Goal: Information Seeking & Learning: Learn about a topic

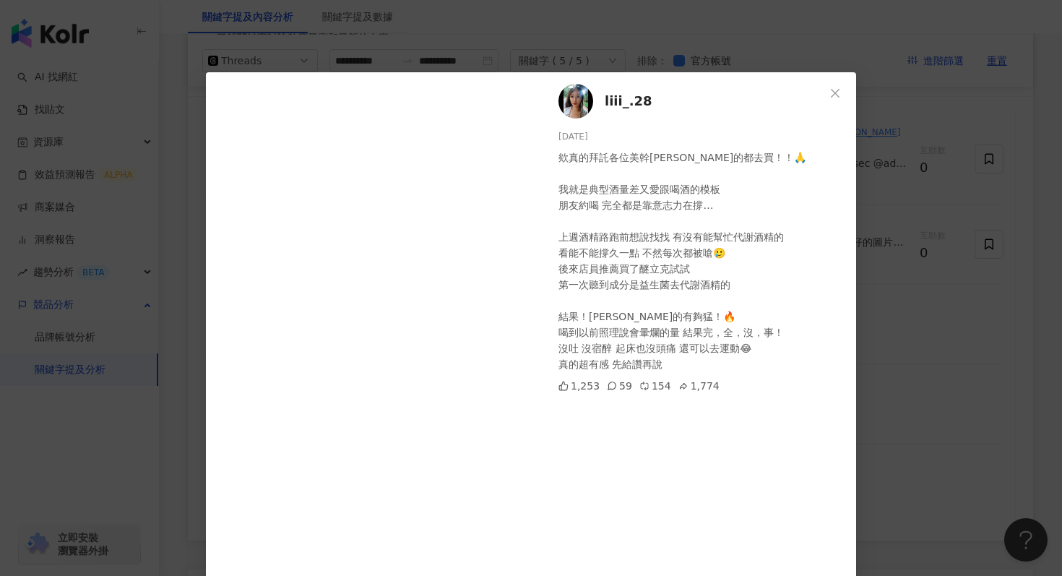
scroll to position [103, 0]
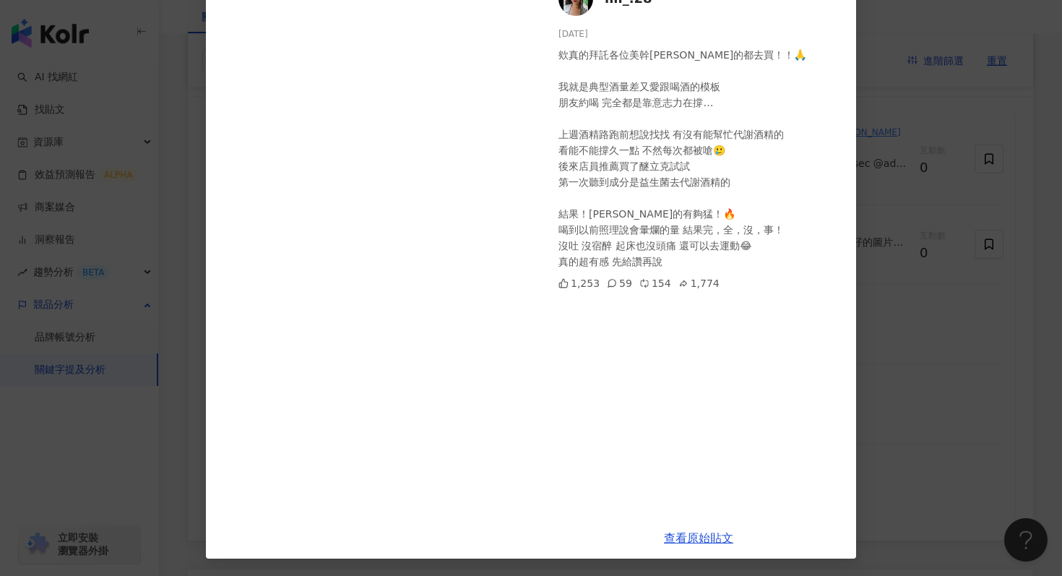
click at [186, 173] on div "liii_.28 2025/6/30 欸真的拜託各位美幹林的都去買！！🙏 我就是典型酒量差又愛跟喝酒的模板 朋友約喝 完全都是靠意志力在撐… 上週酒精路跑前想…" at bounding box center [531, 288] width 1062 height 576
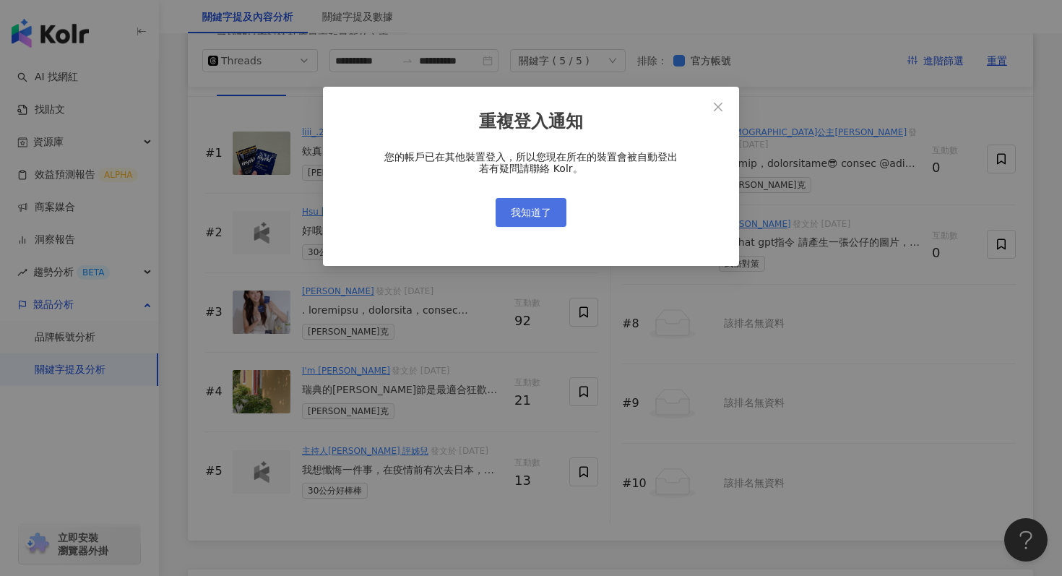
click at [537, 216] on span "我知道了" at bounding box center [531, 213] width 40 height 12
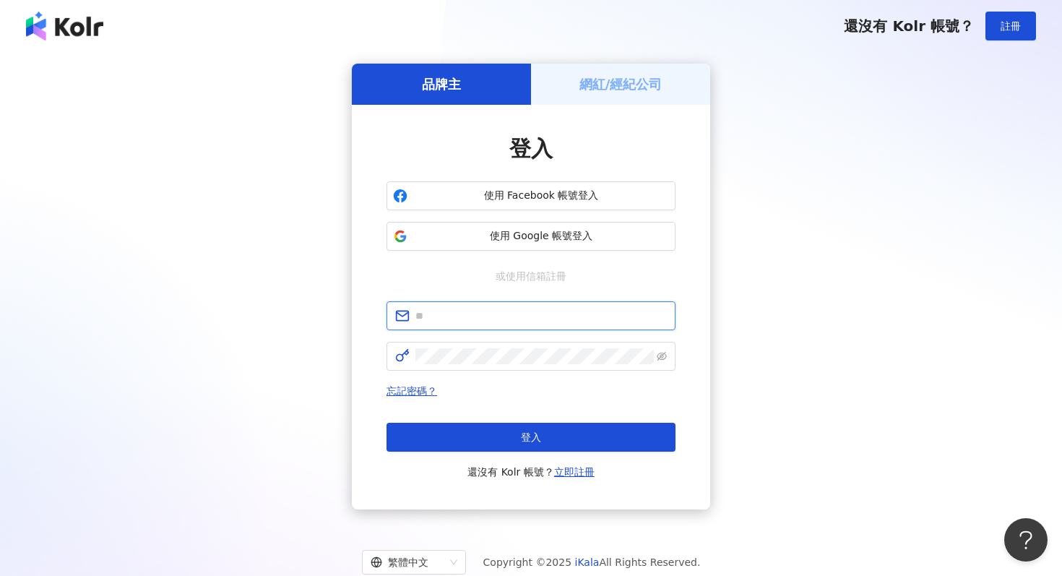
click at [453, 318] on input "text" at bounding box center [540, 316] width 251 height 16
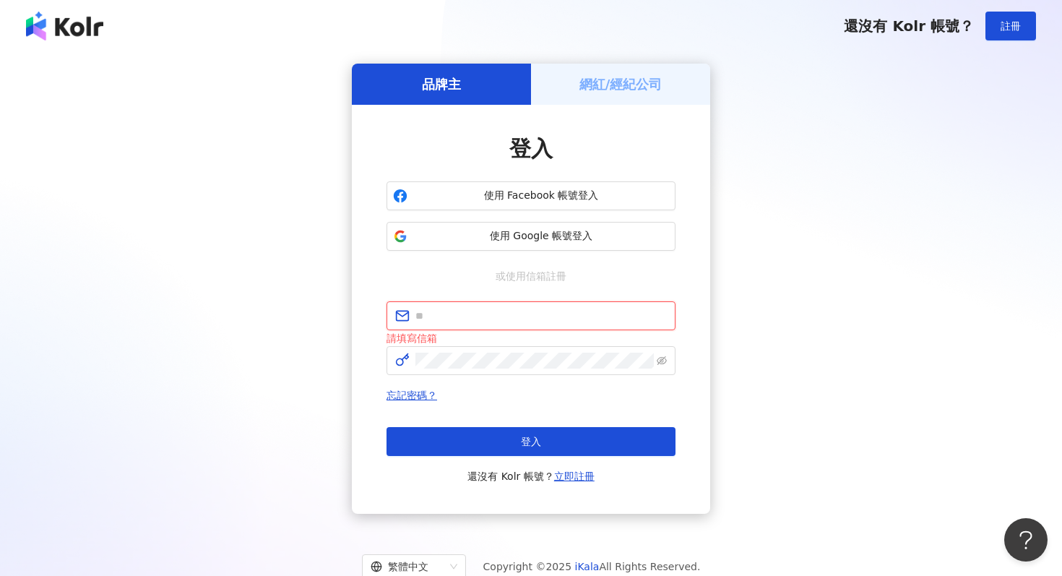
click at [423, 320] on input "text" at bounding box center [540, 316] width 251 height 16
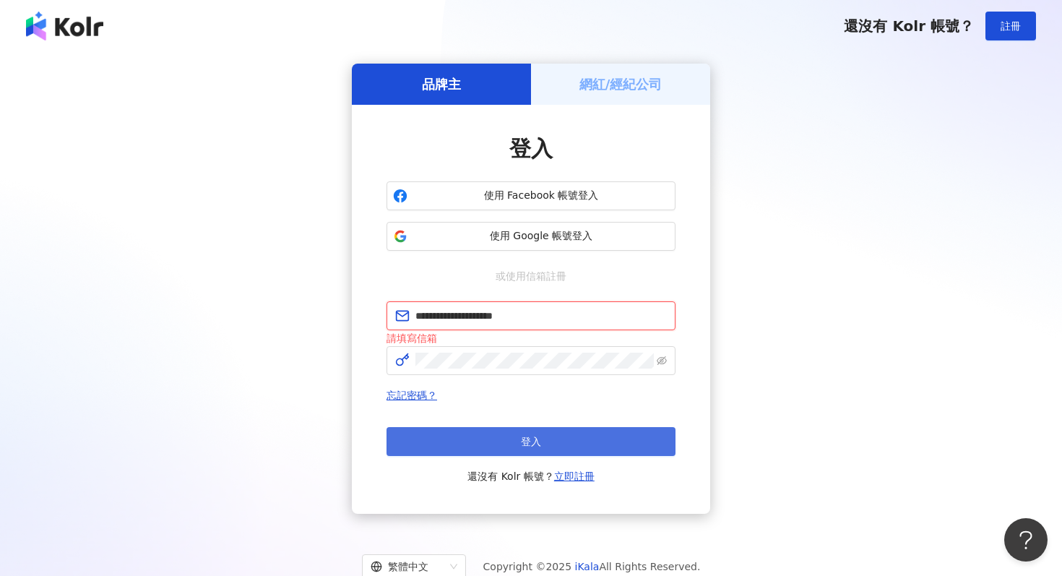
type input "**********"
click at [478, 441] on button "登入" at bounding box center [531, 441] width 289 height 29
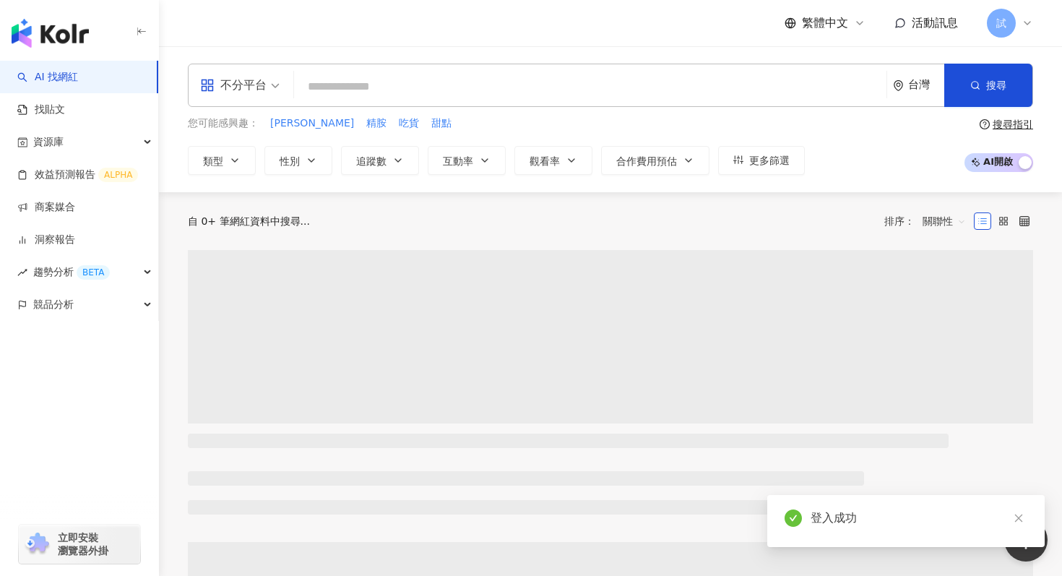
click at [379, 86] on input "search" at bounding box center [590, 86] width 581 height 27
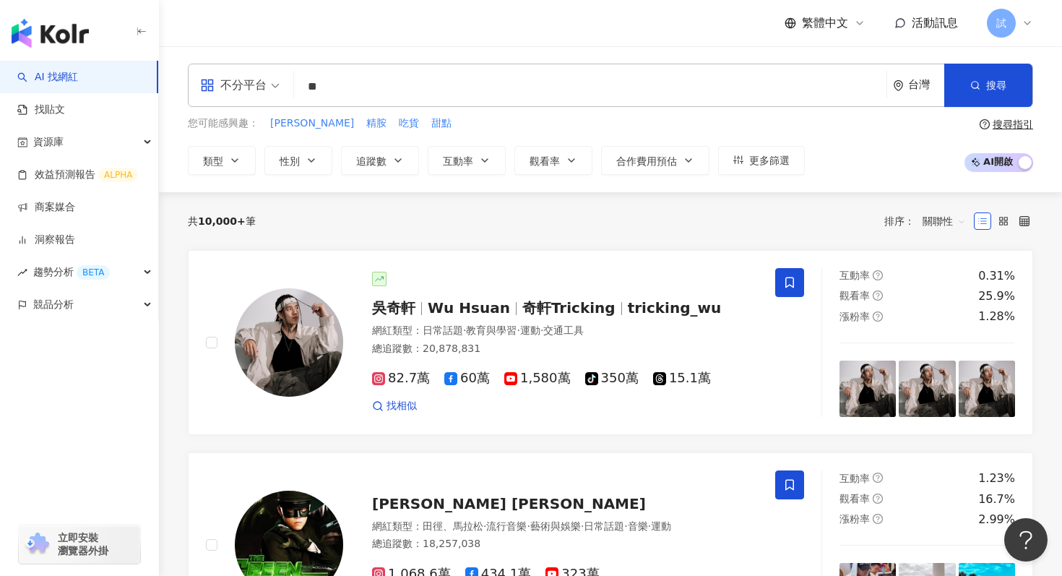
type input "*"
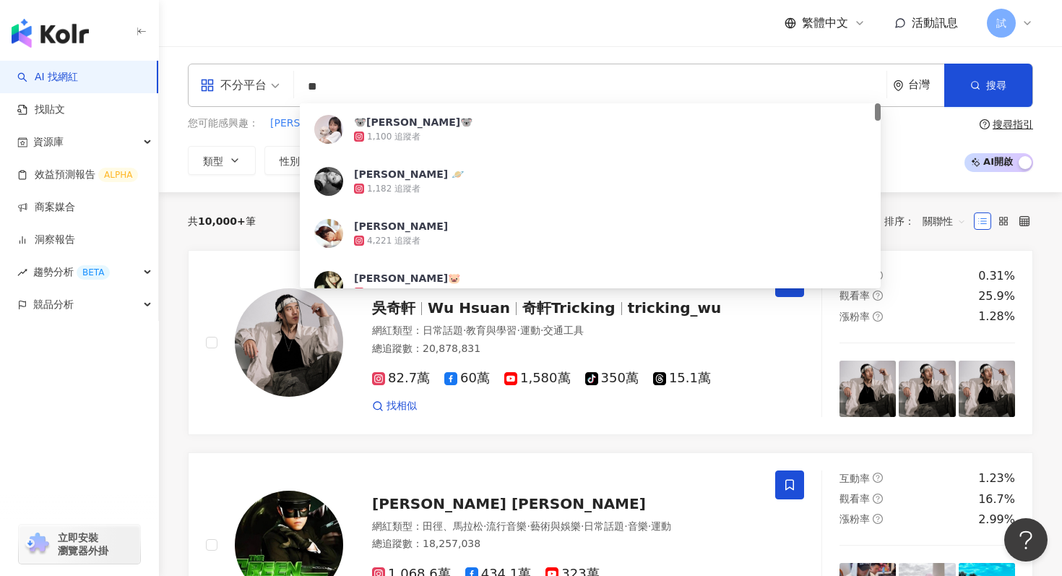
type input "*"
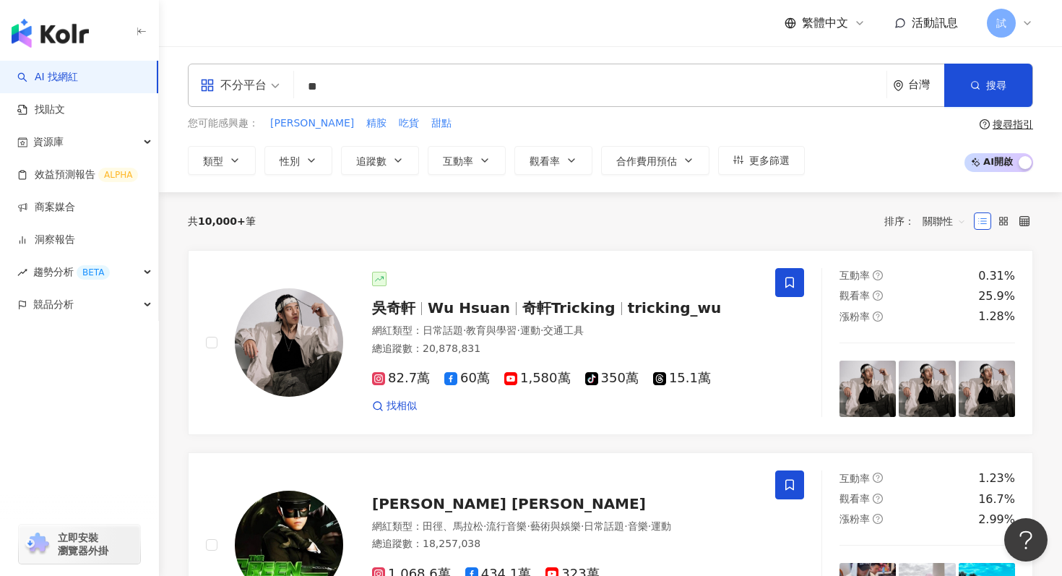
type input "**"
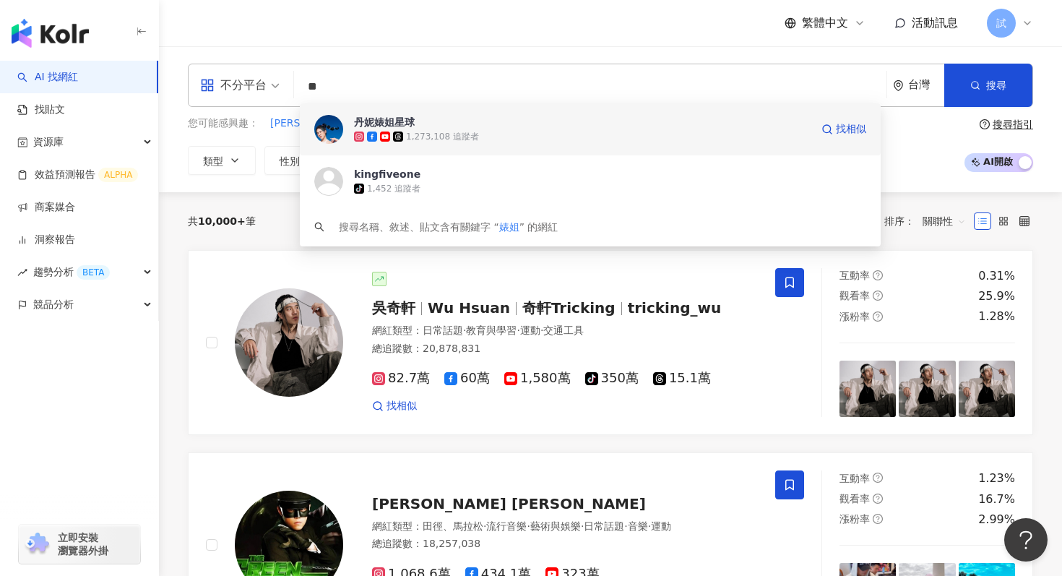
click at [434, 124] on span "丹妮婊姐星球" at bounding box center [582, 122] width 457 height 14
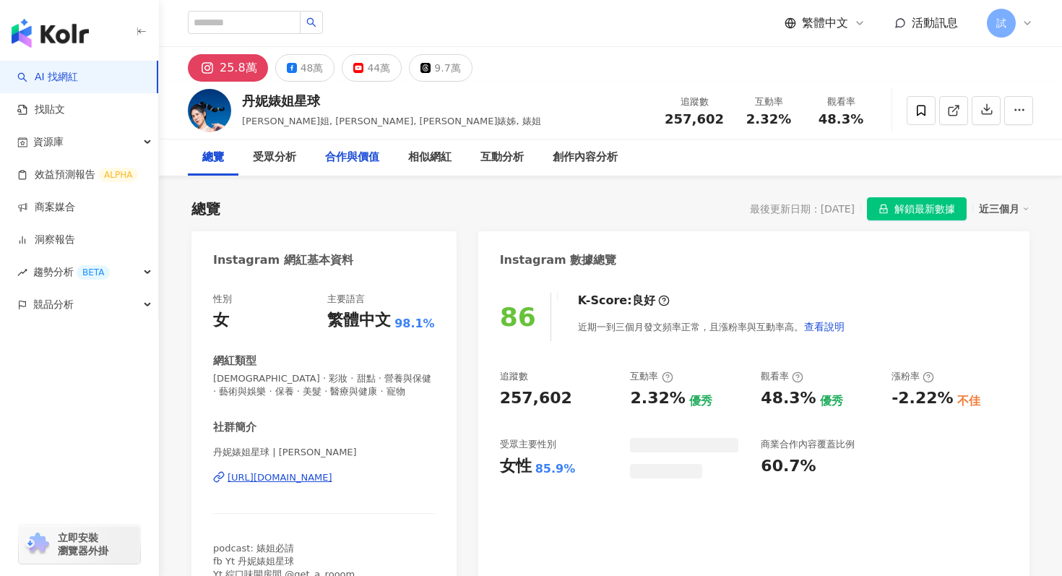
click at [352, 149] on div "合作與價值" at bounding box center [352, 157] width 54 height 17
click at [355, 149] on div "合作與價值" at bounding box center [352, 157] width 54 height 17
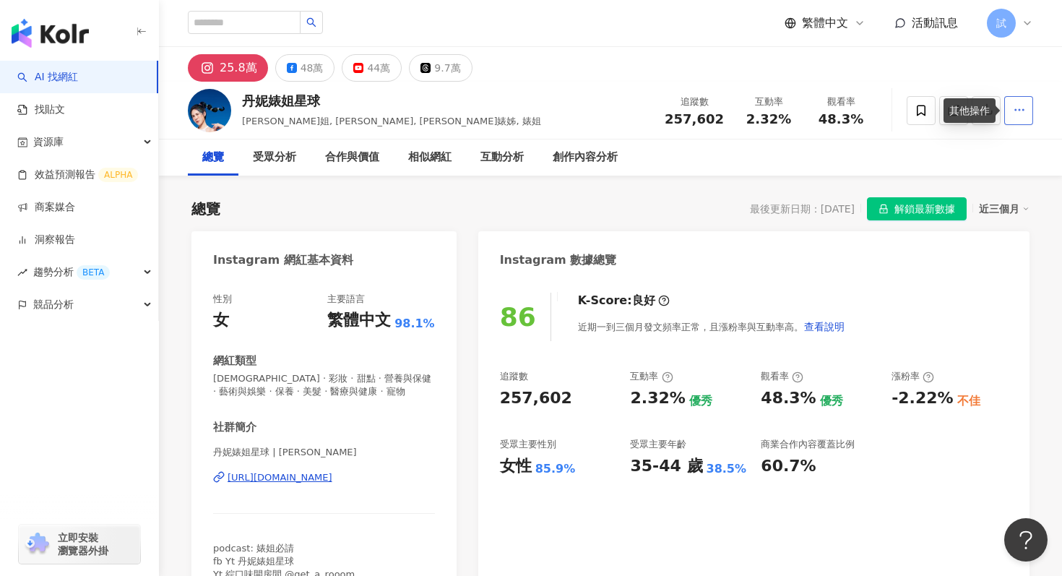
click at [1016, 111] on icon "button" at bounding box center [1019, 109] width 13 height 13
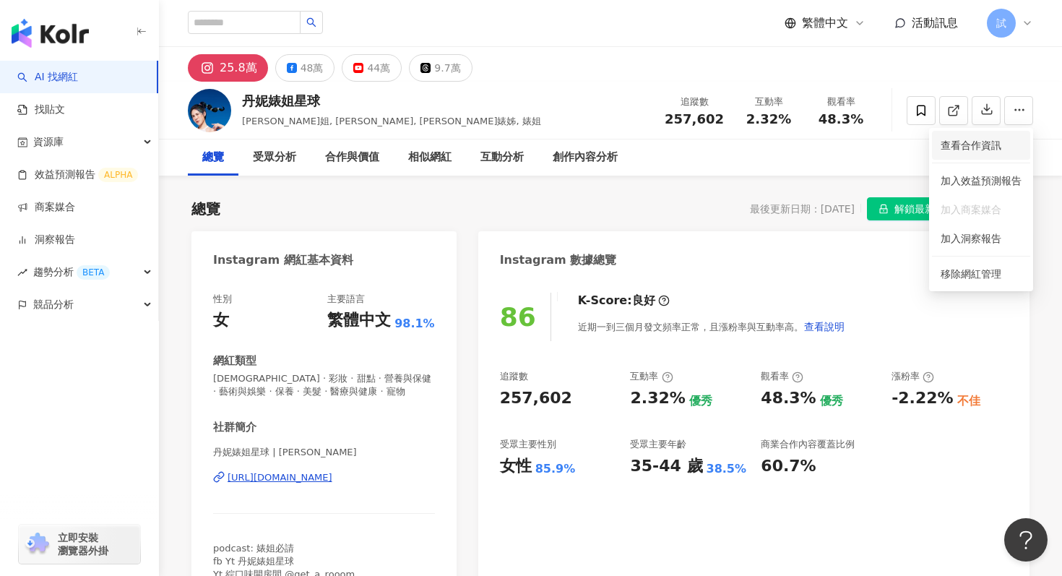
click at [1003, 145] on span "查看合作資訊" at bounding box center [981, 145] width 81 height 16
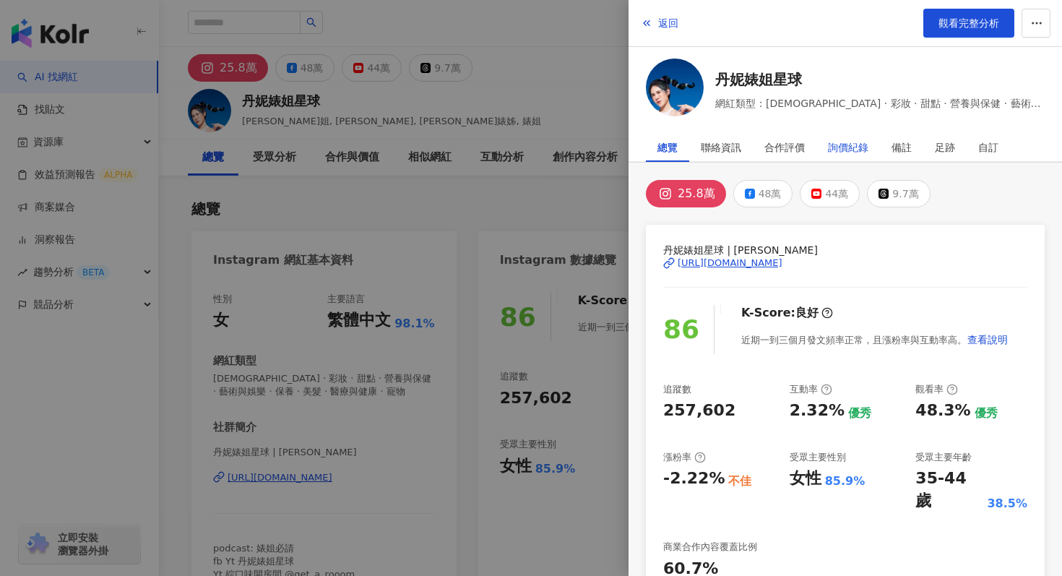
click at [844, 147] on div "詢價紀錄" at bounding box center [848, 147] width 40 height 29
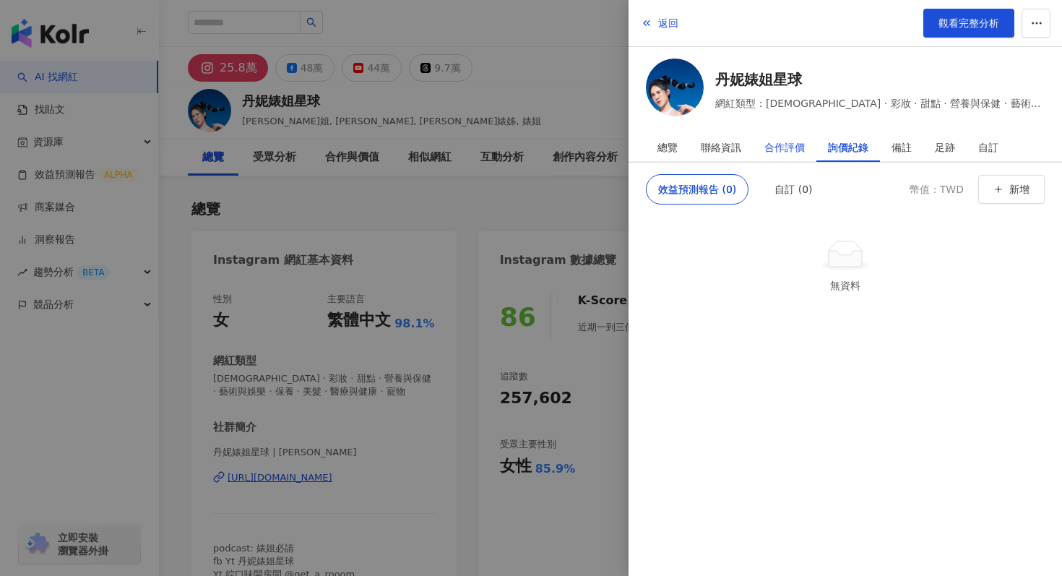
click at [793, 146] on div "合作評價" at bounding box center [784, 147] width 40 height 29
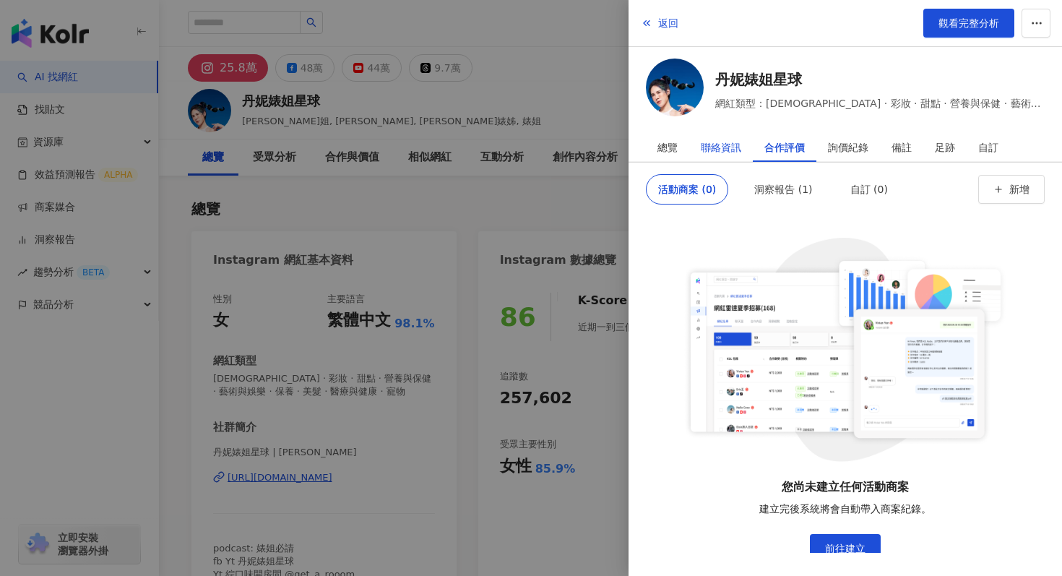
click at [726, 139] on div "聯絡資訊" at bounding box center [721, 147] width 40 height 29
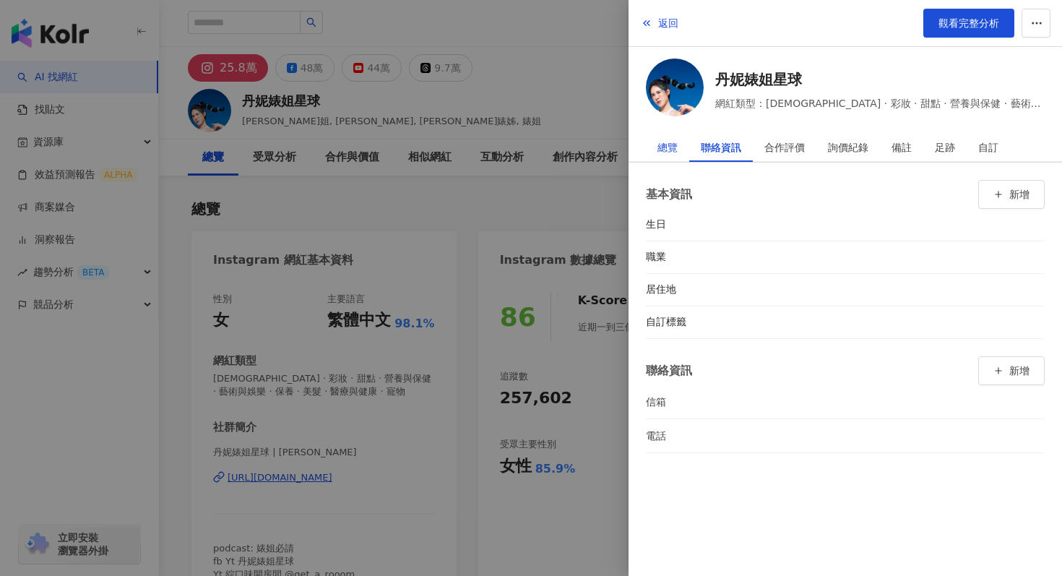
click at [674, 141] on div "總覽" at bounding box center [667, 147] width 20 height 29
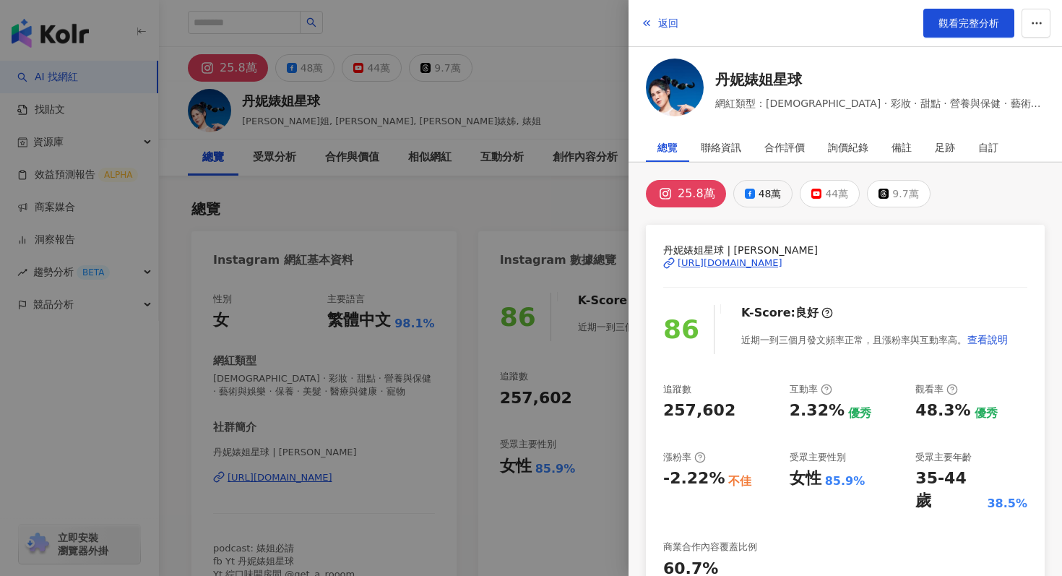
click at [745, 191] on icon at bounding box center [750, 194] width 10 height 10
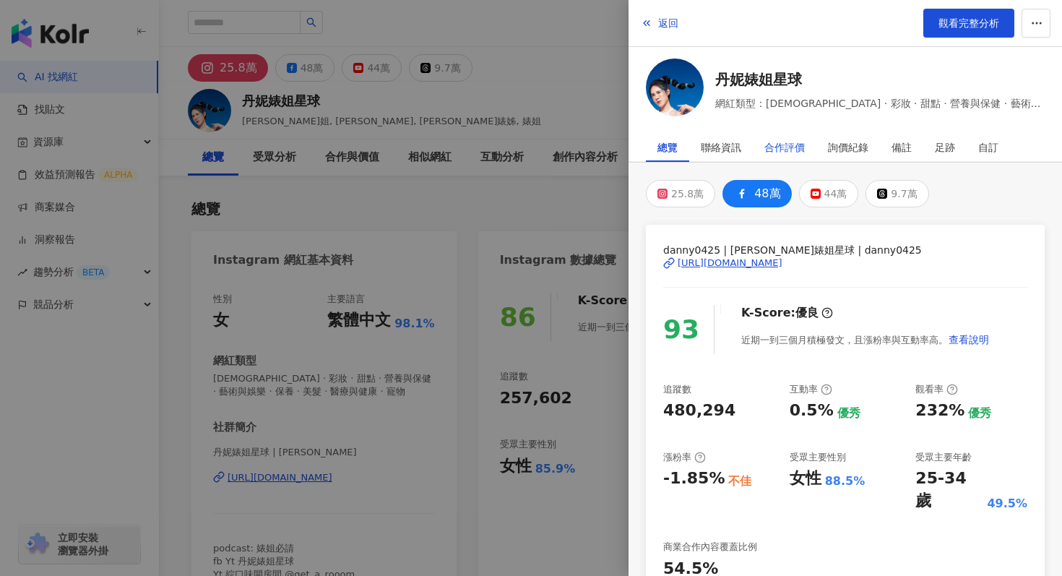
click at [783, 151] on div "合作評價" at bounding box center [784, 147] width 40 height 29
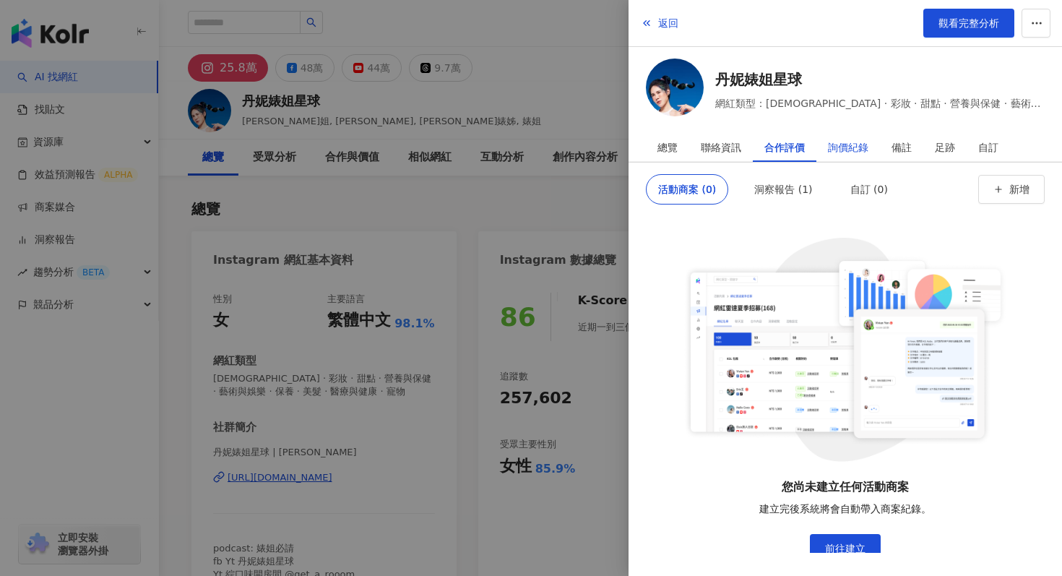
click at [834, 149] on div "詢價紀錄" at bounding box center [848, 147] width 40 height 29
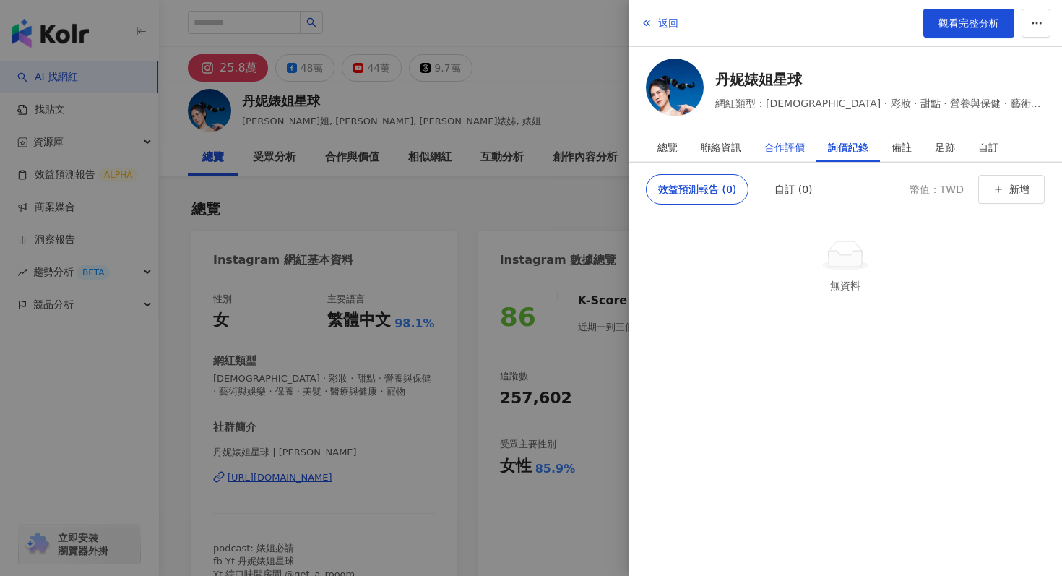
click at [780, 152] on div "合作評價" at bounding box center [784, 147] width 40 height 29
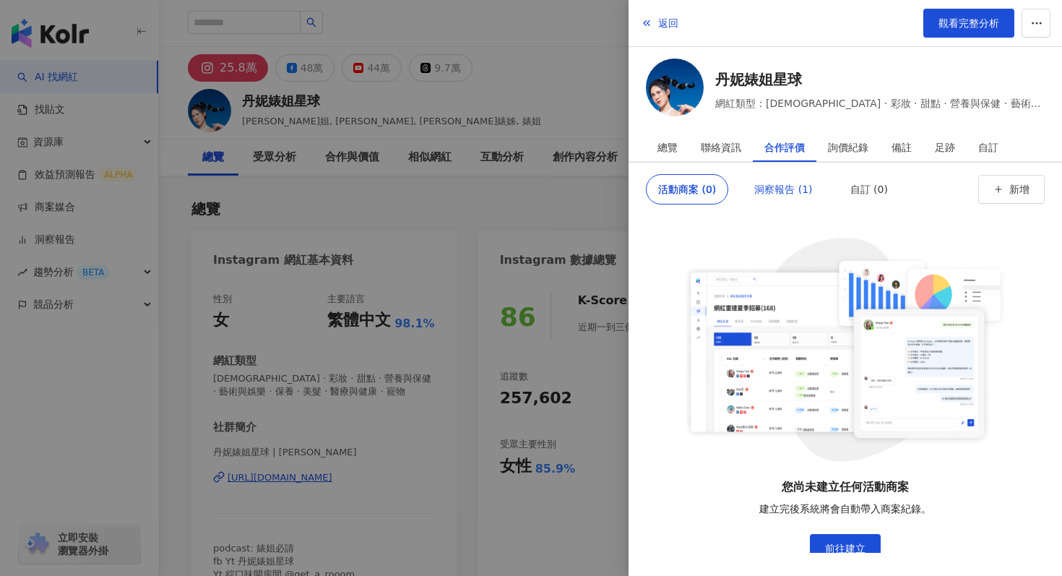
click at [779, 187] on div "洞察報告 (1)" at bounding box center [783, 189] width 58 height 29
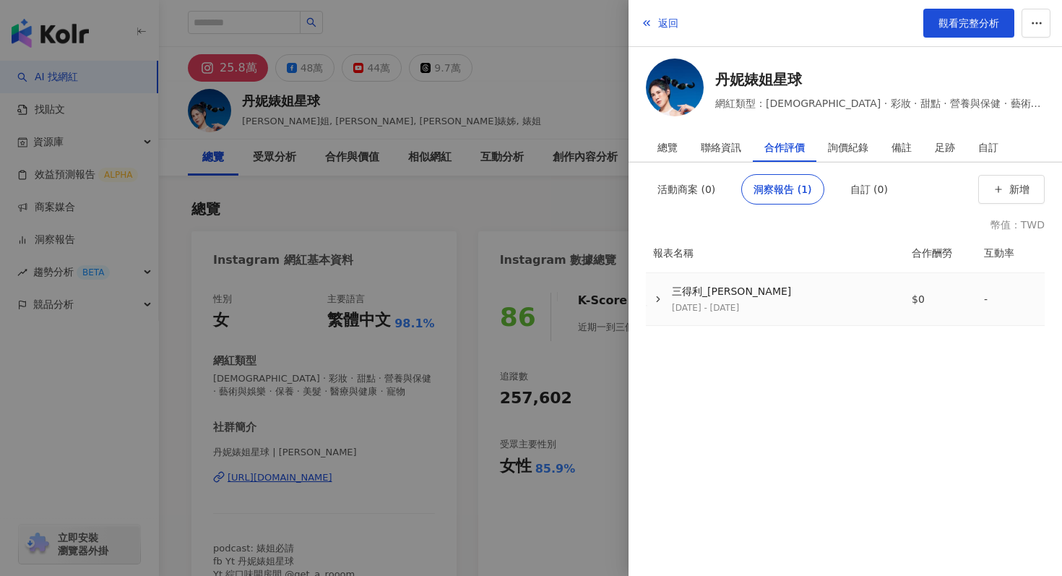
click at [732, 305] on div "[DATE] - [DATE]" at bounding box center [731, 308] width 119 height 12
click at [931, 145] on div "足跡" at bounding box center [944, 147] width 43 height 29
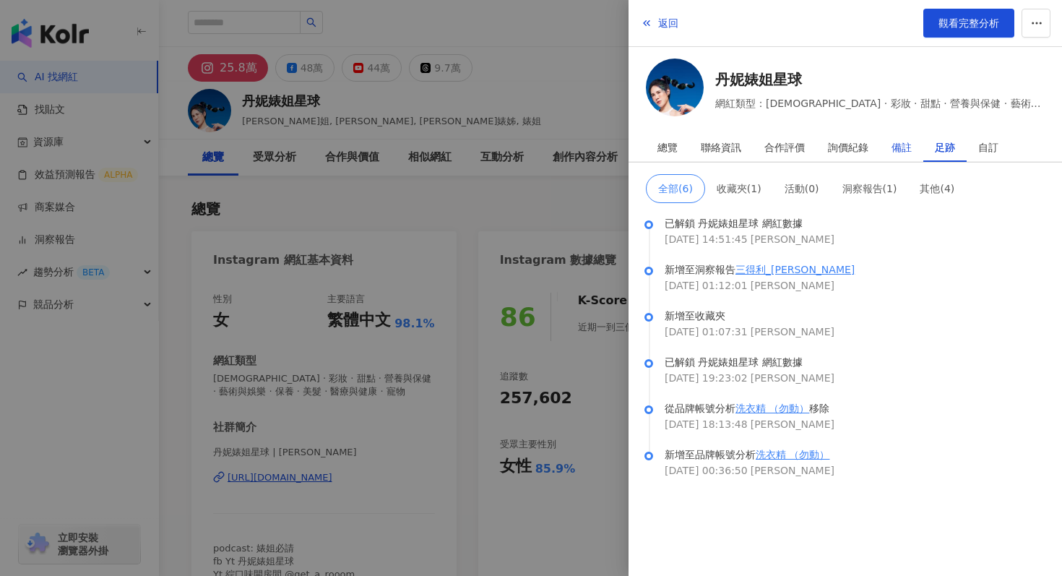
click at [898, 147] on div "備註" at bounding box center [901, 147] width 20 height 29
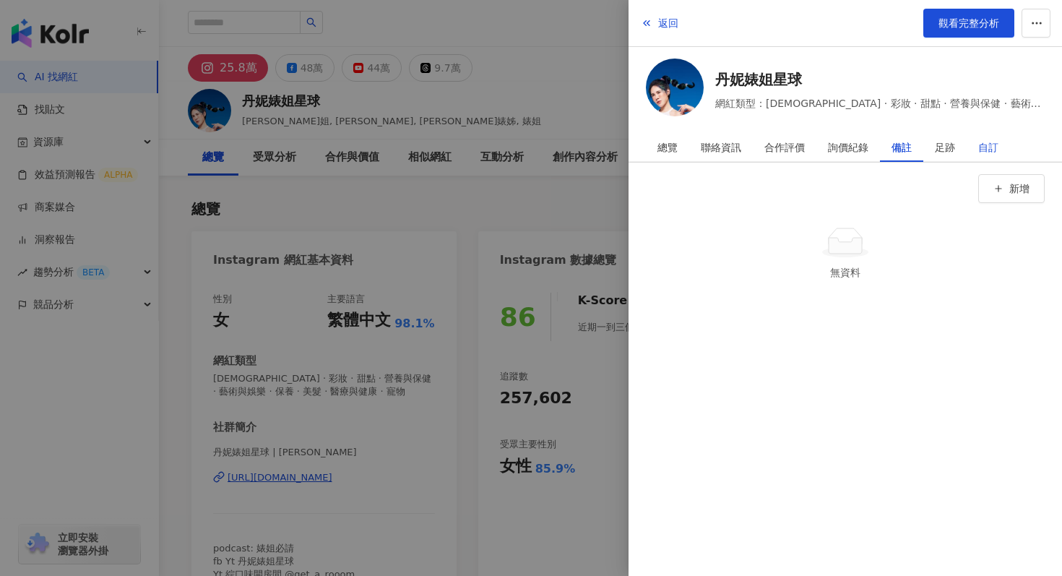
click at [995, 147] on div "自訂" at bounding box center [988, 147] width 20 height 29
click at [791, 147] on div "合作評價" at bounding box center [784, 147] width 40 height 29
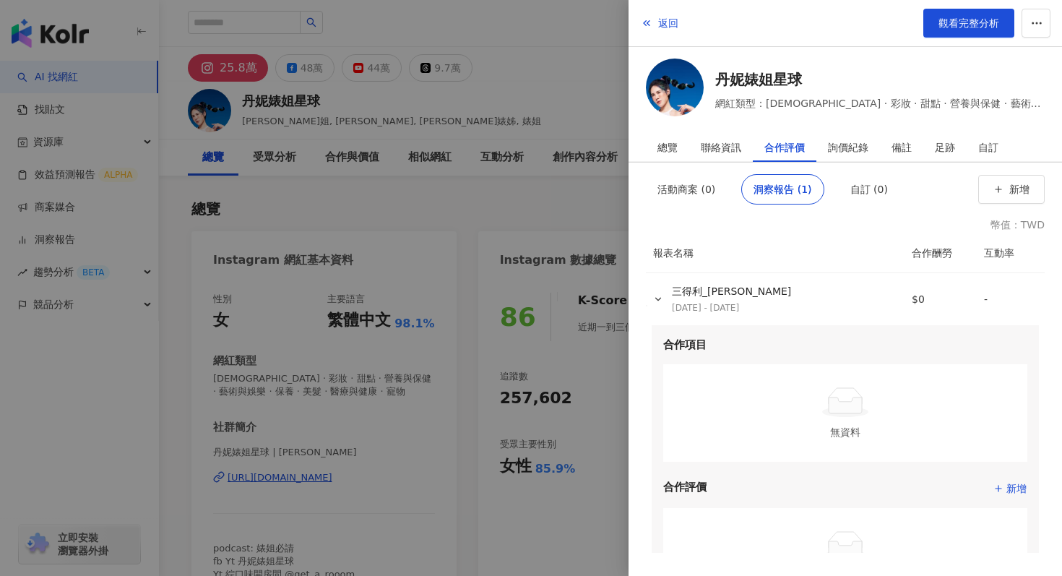
click at [590, 109] on div at bounding box center [531, 288] width 1062 height 576
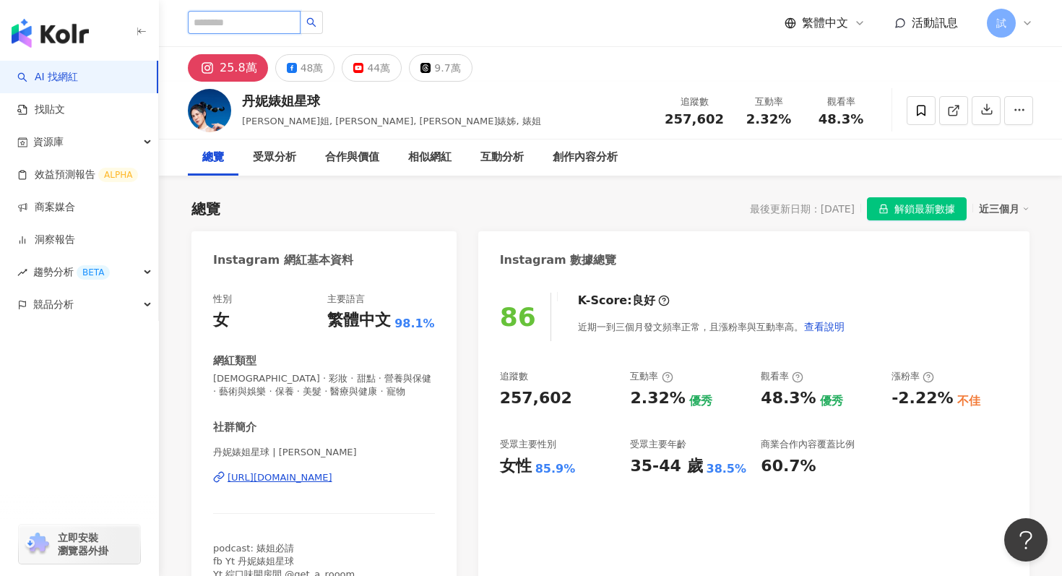
click at [252, 13] on input "search" at bounding box center [244, 22] width 113 height 23
click at [313, 22] on icon "search" at bounding box center [311, 22] width 10 height 10
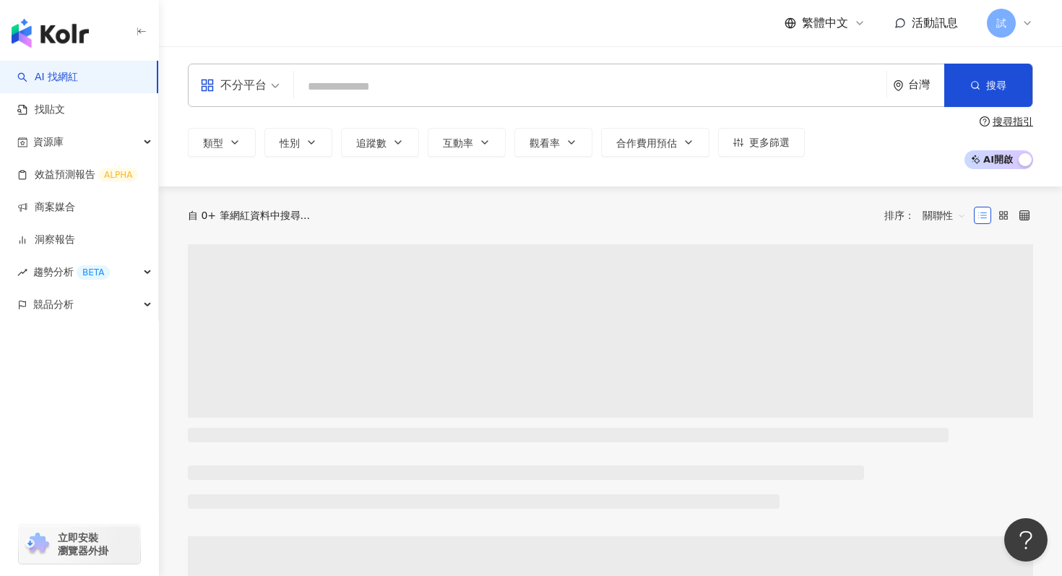
click at [243, 23] on div "繁體中文 活動訊息 試" at bounding box center [610, 23] width 845 height 46
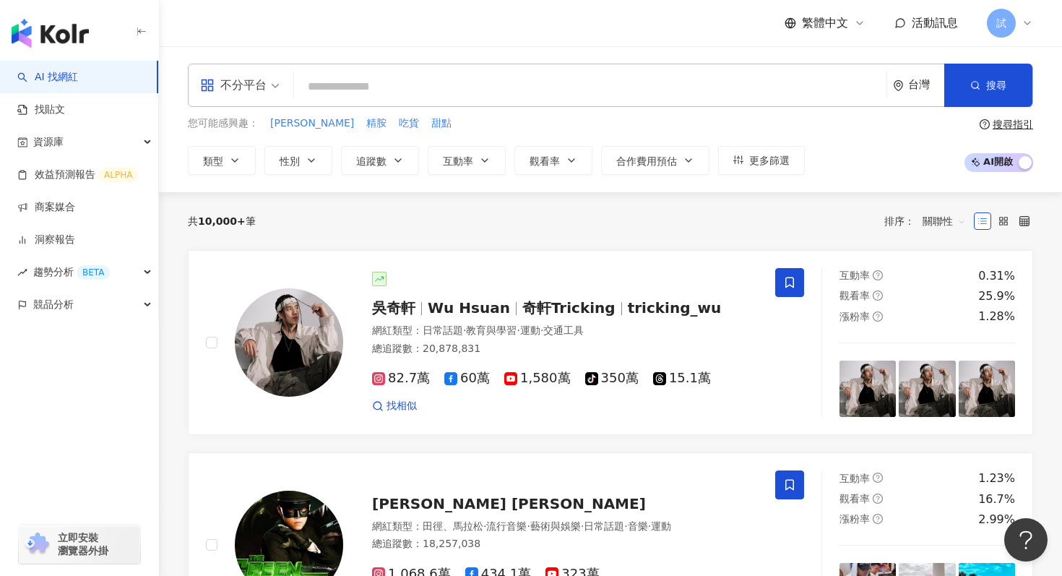
click at [364, 89] on input "search" at bounding box center [590, 86] width 581 height 27
click at [350, 88] on input "search" at bounding box center [590, 86] width 581 height 27
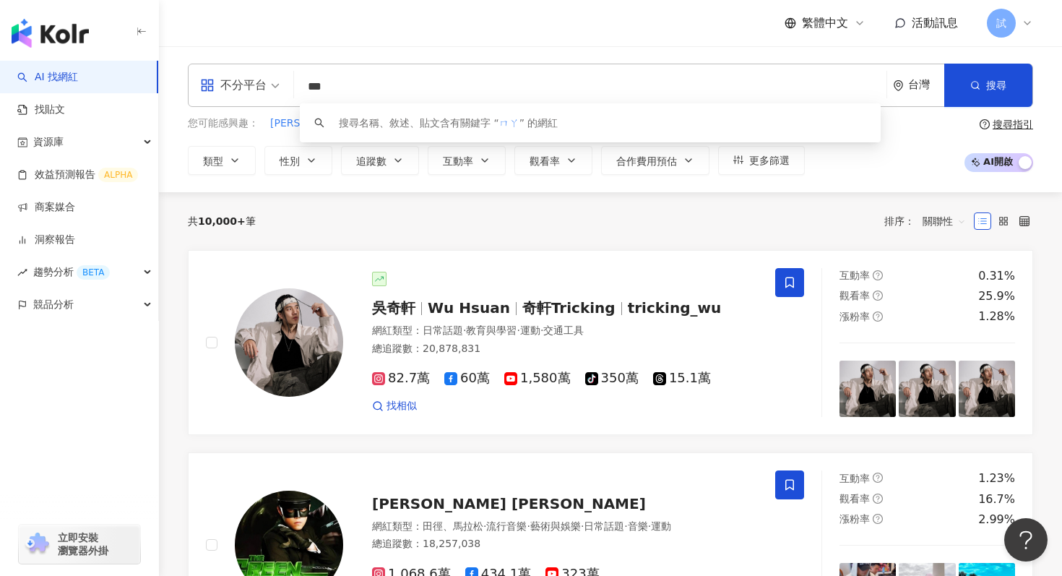
type input "**"
click at [530, 121] on div "搜尋名稱、敘述、貼文含有關鍵字 “ 瑪卡 ” 的網紅" at bounding box center [448, 123] width 219 height 16
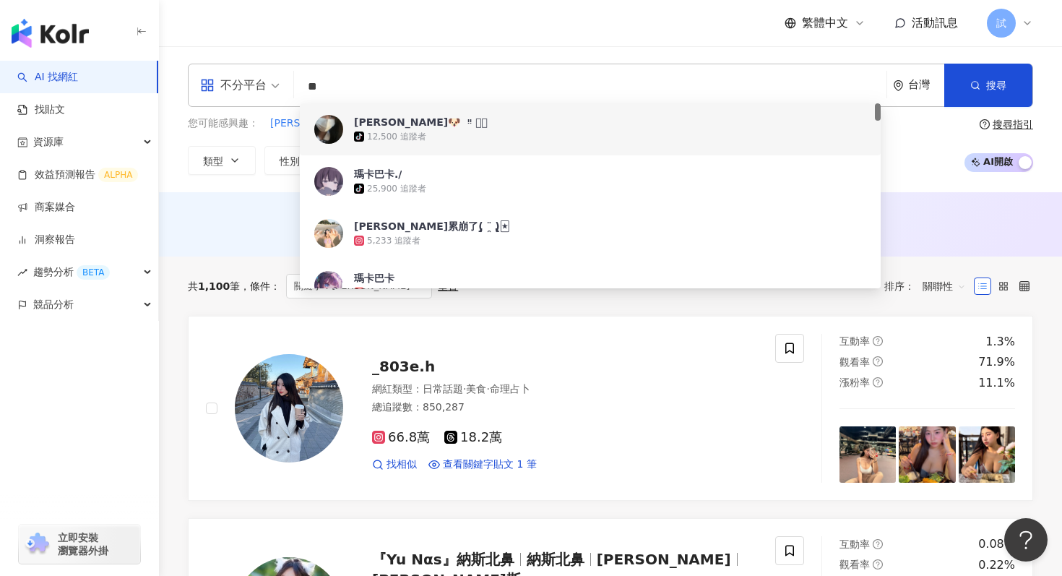
drag, startPoint x: 334, startPoint y: 90, endPoint x: 300, endPoint y: 90, distance: 34.0
click at [300, 90] on input "**" at bounding box center [590, 86] width 581 height 27
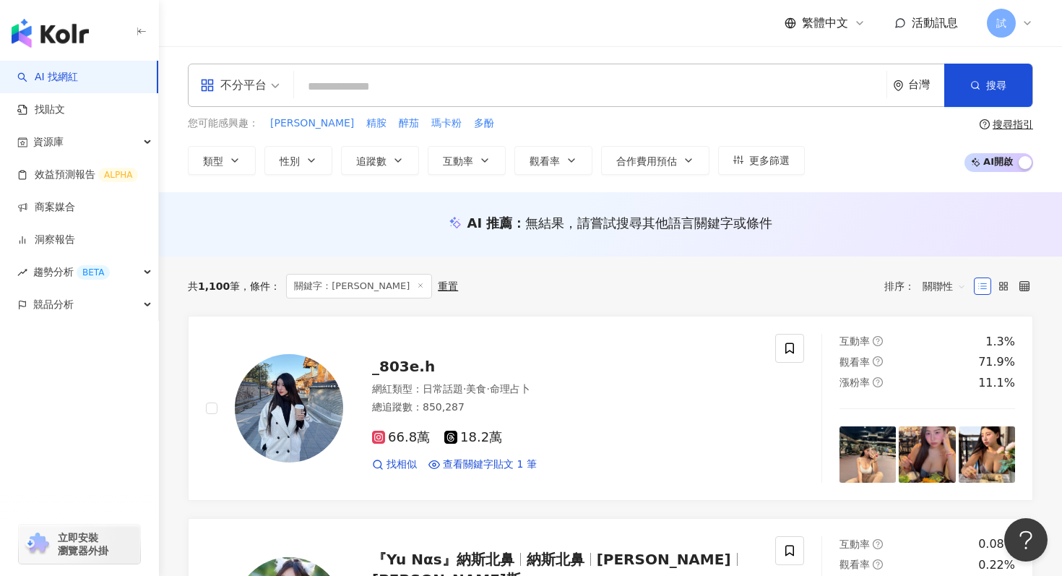
click at [363, 85] on input "search" at bounding box center [590, 86] width 581 height 27
